Goal: Download file/media

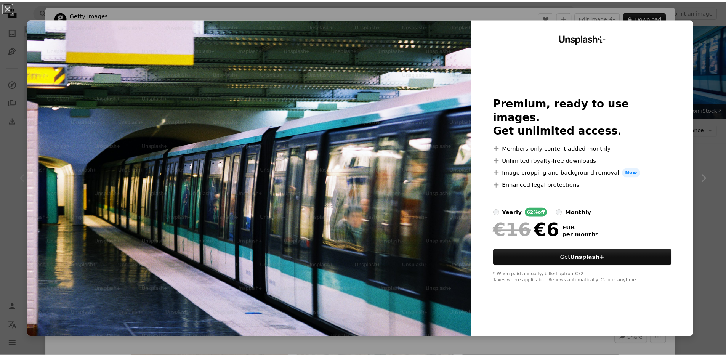
scroll to position [111, 0]
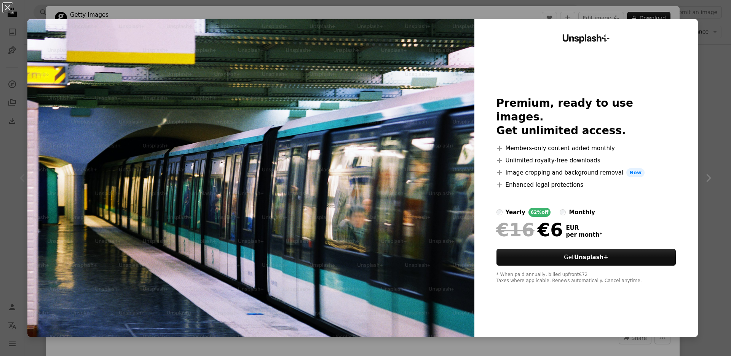
click at [707, 140] on div "An X shape Unsplash+ Premium, ready to use images. Get unlimited access. A plus…" at bounding box center [365, 178] width 731 height 356
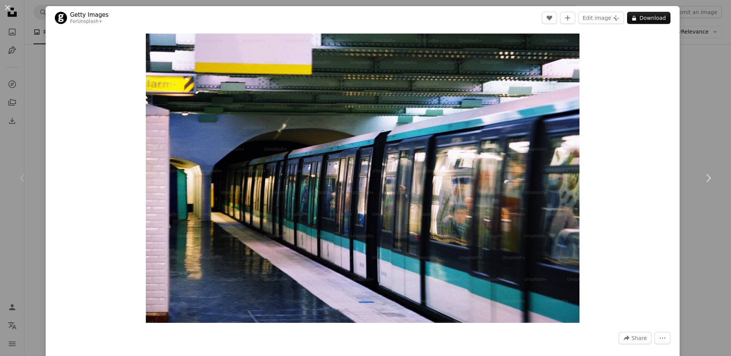
click at [704, 59] on div "An X shape Chevron left Chevron right Getty Images For Unsplash+ A heart A plus…" at bounding box center [365, 178] width 731 height 356
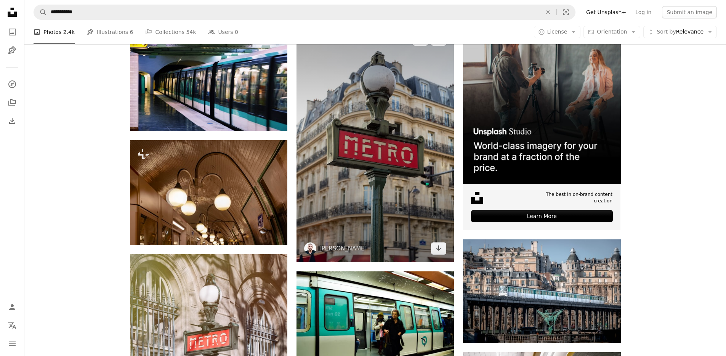
scroll to position [264, 0]
